Goal: Transaction & Acquisition: Book appointment/travel/reservation

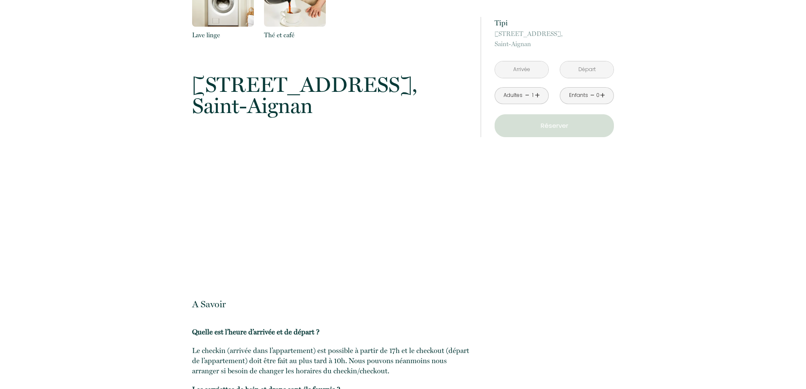
scroll to position [704, 0]
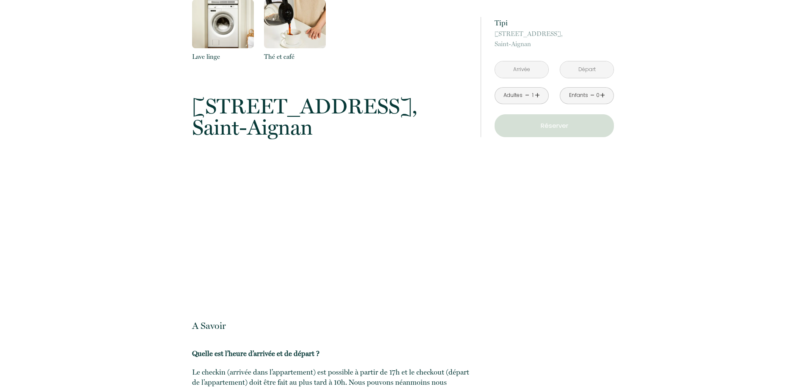
click at [538, 96] on link "+" at bounding box center [537, 95] width 5 height 13
click at [601, 95] on link "+" at bounding box center [602, 95] width 5 height 13
click at [724, 124] on div "Retourner vers Tipi 38 Rue du Four À Chaux, Saint-Aignan 1 Chambre 4 Voyageur s…" at bounding box center [403, 14] width 806 height 1107
click at [603, 96] on link "+" at bounding box center [602, 95] width 5 height 13
click at [682, 89] on div "Retourner vers Tipi 38 Rue du Four À Chaux, Saint-Aignan 1 Chambre 4 Voyageur s…" at bounding box center [403, 14] width 806 height 1107
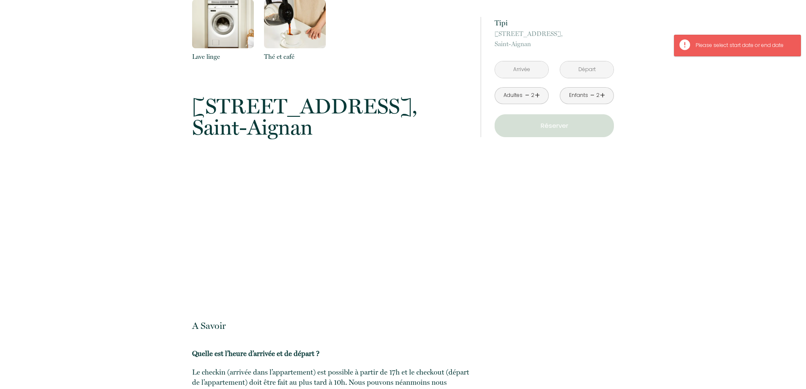
click at [551, 121] on p "Réserver" at bounding box center [554, 126] width 113 height 10
click at [528, 70] on input "text" at bounding box center [521, 69] width 53 height 17
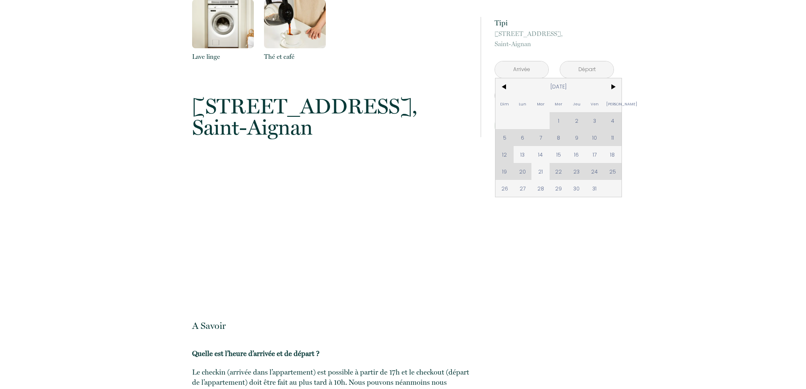
click at [611, 171] on div "Dim Lun Mar Mer Jeu Ven Sam 1 2 3 4 5 6 7 8 9 10 11 12 13 14 15 16 17 18 19 20 …" at bounding box center [558, 137] width 126 height 118
click at [613, 171] on div "Dim Lun Mar Mer Jeu Ven Sam 1 2 3 4 5 6 7 8 9 10 11 12 13 14 15 16 17 18 19 20 …" at bounding box center [558, 137] width 126 height 118
click at [532, 74] on input "text" at bounding box center [521, 69] width 53 height 17
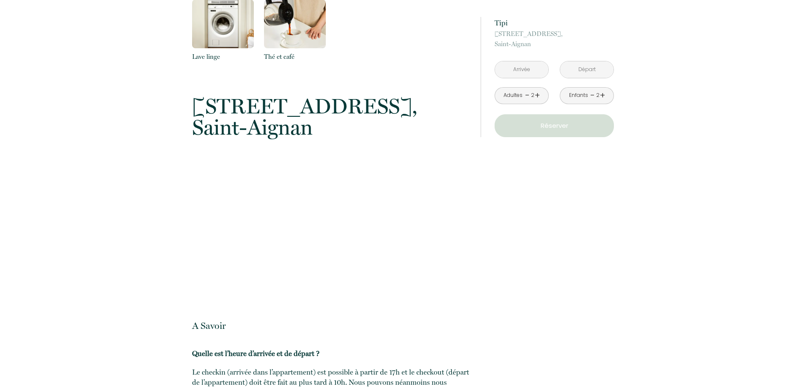
click at [520, 70] on input "text" at bounding box center [521, 69] width 53 height 17
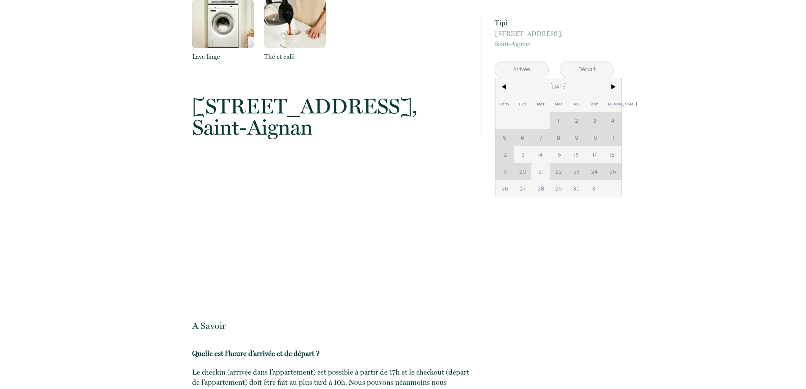
click at [612, 172] on div "Dim Lun Mar Mer Jeu Ven Sam 1 2 3 4 5 6 7 8 9 10 11 12 13 14 15 16 17 18 19 20 …" at bounding box center [558, 137] width 126 height 118
click at [504, 187] on span "26" at bounding box center [504, 188] width 18 height 17
click at [505, 187] on div "à partir de 95 € Tipi 38 Rue du Four À Chaux, Saint-Aignan < Oct 2025 > Dim Lun…" at bounding box center [547, 14] width 144 height 1107
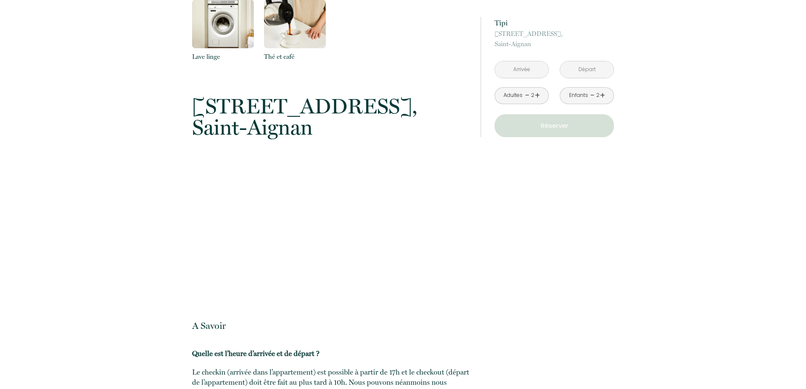
type input "[DATE]"
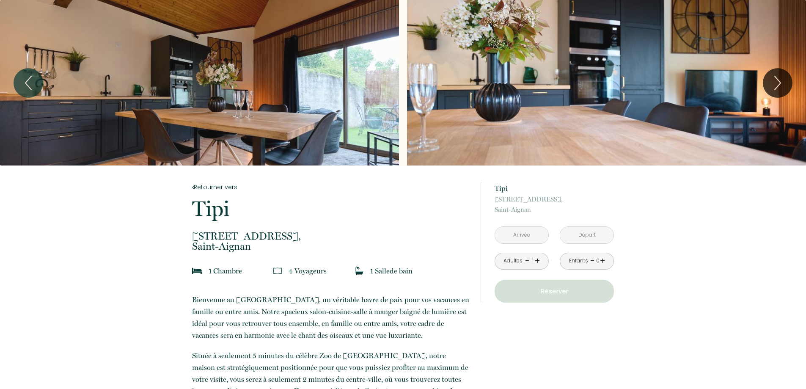
click at [528, 236] on input "text" at bounding box center [521, 235] width 53 height 17
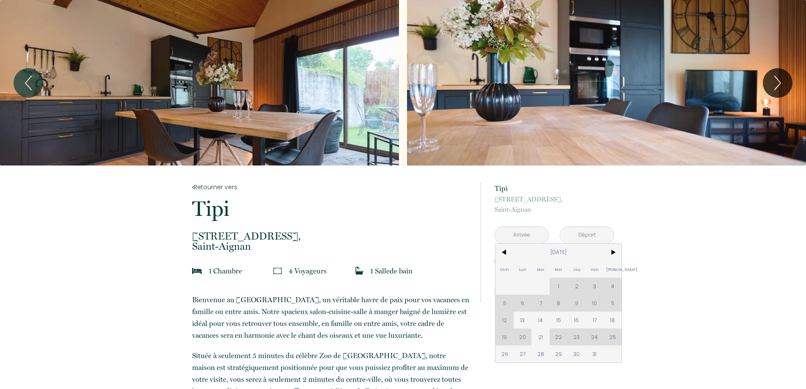
click at [501, 355] on span "26" at bounding box center [504, 353] width 18 height 17
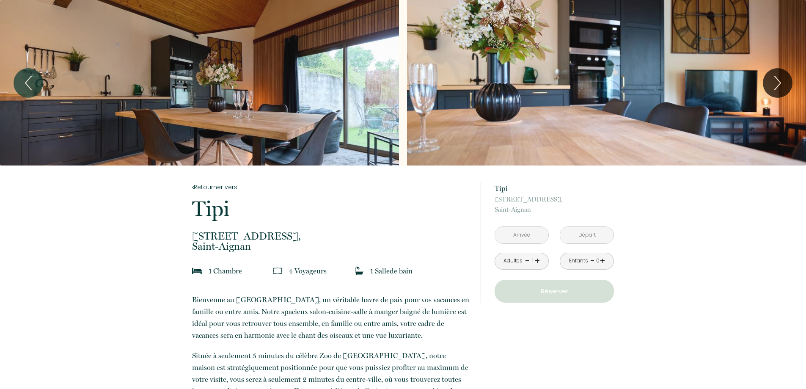
type input "[DATE]"
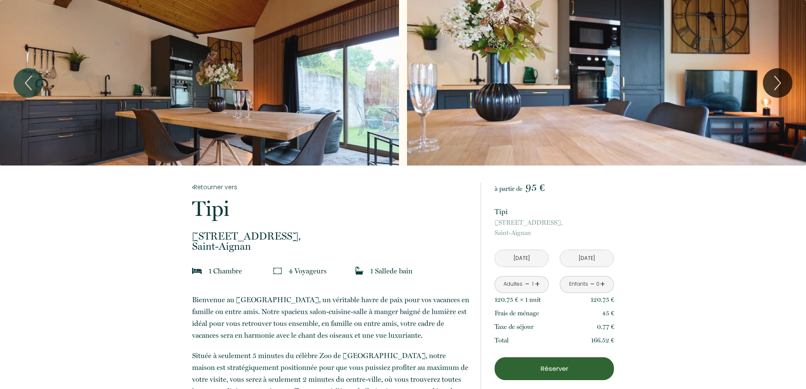
click at [581, 262] on input "[DATE]" at bounding box center [586, 258] width 53 height 17
click at [582, 261] on input "[DATE]" at bounding box center [586, 258] width 53 height 17
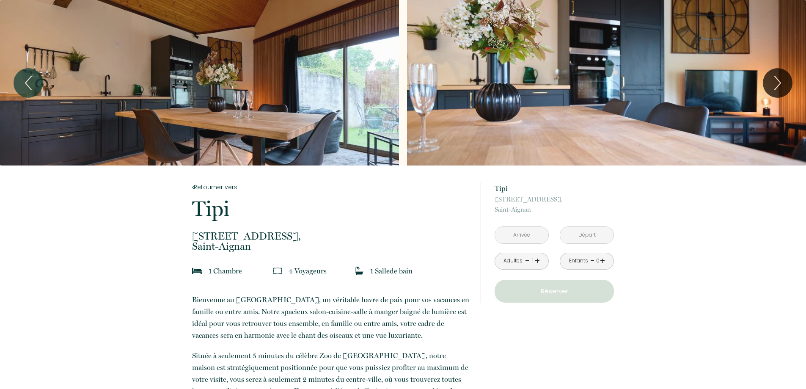
click at [523, 236] on input "text" at bounding box center [521, 235] width 53 height 17
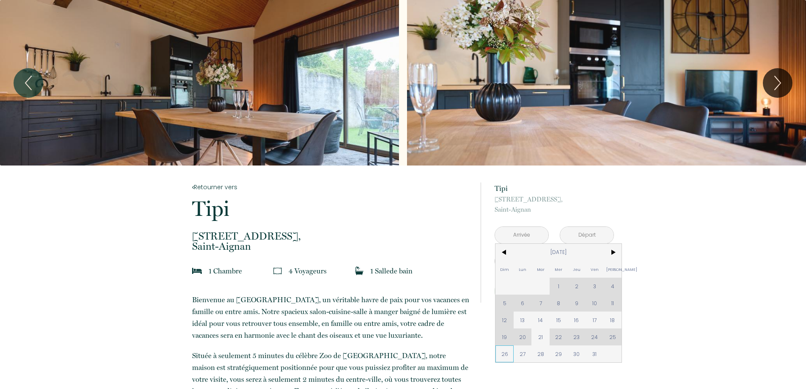
click at [505, 355] on span "26" at bounding box center [504, 353] width 18 height 17
click at [582, 232] on input "text" at bounding box center [586, 235] width 53 height 17
type input "[DATE]"
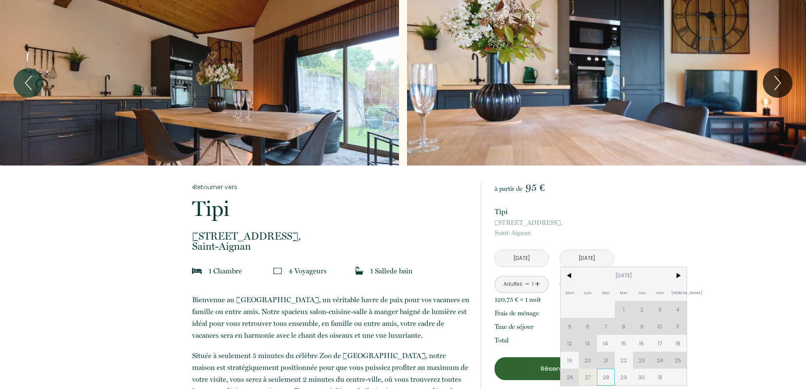
click at [608, 375] on span "28" at bounding box center [606, 377] width 18 height 17
click at [608, 374] on button "Réserver" at bounding box center [554, 368] width 119 height 23
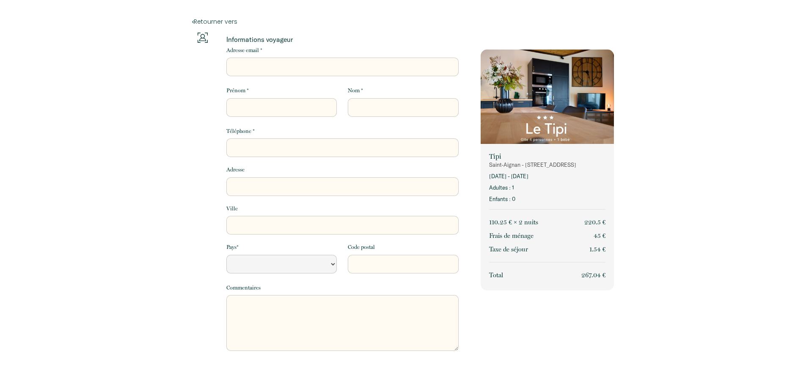
select select "Default select example"
